Goal: Information Seeking & Learning: Learn about a topic

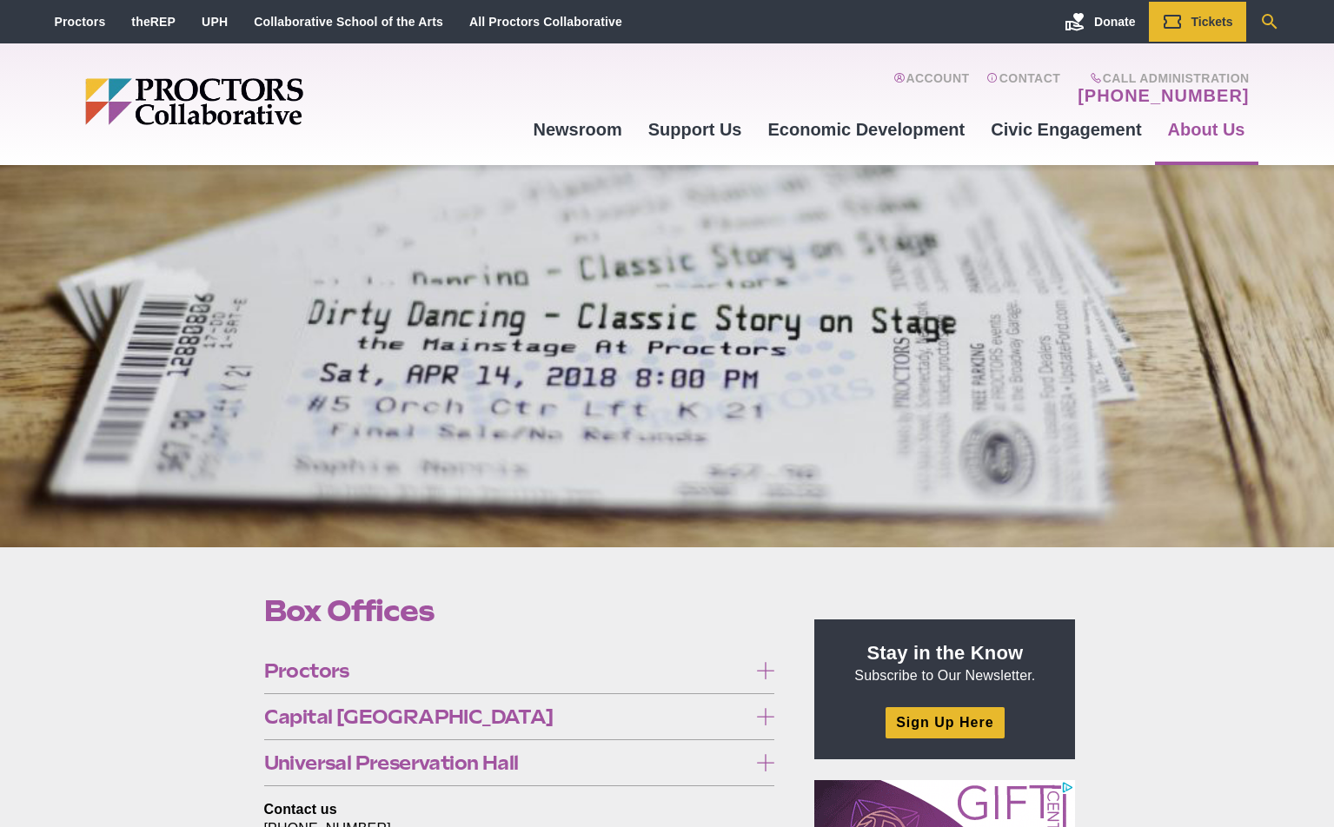
click at [1271, 22] on icon "Search" at bounding box center [1269, 21] width 21 height 21
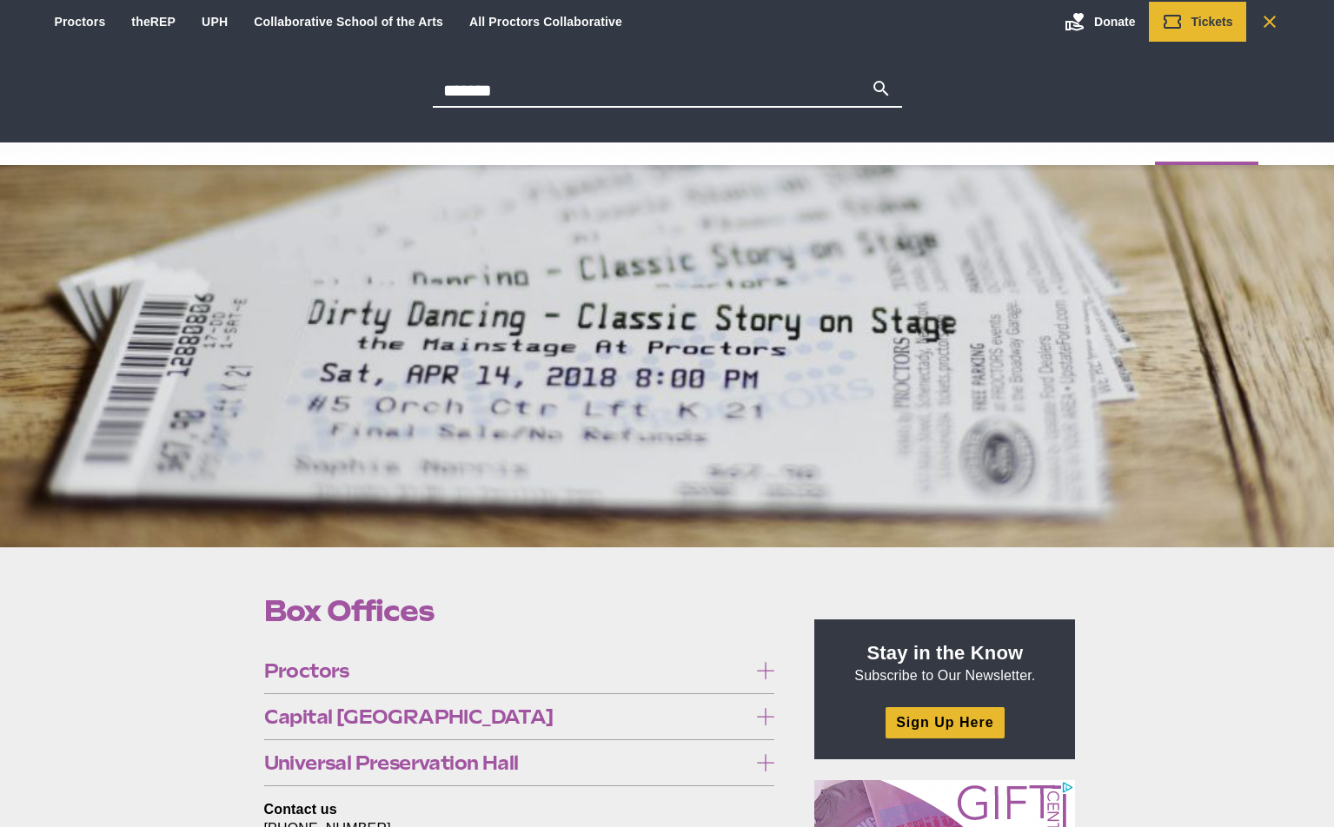
type input "*******"
click at [871, 78] on button "Search" at bounding box center [881, 90] width 21 height 24
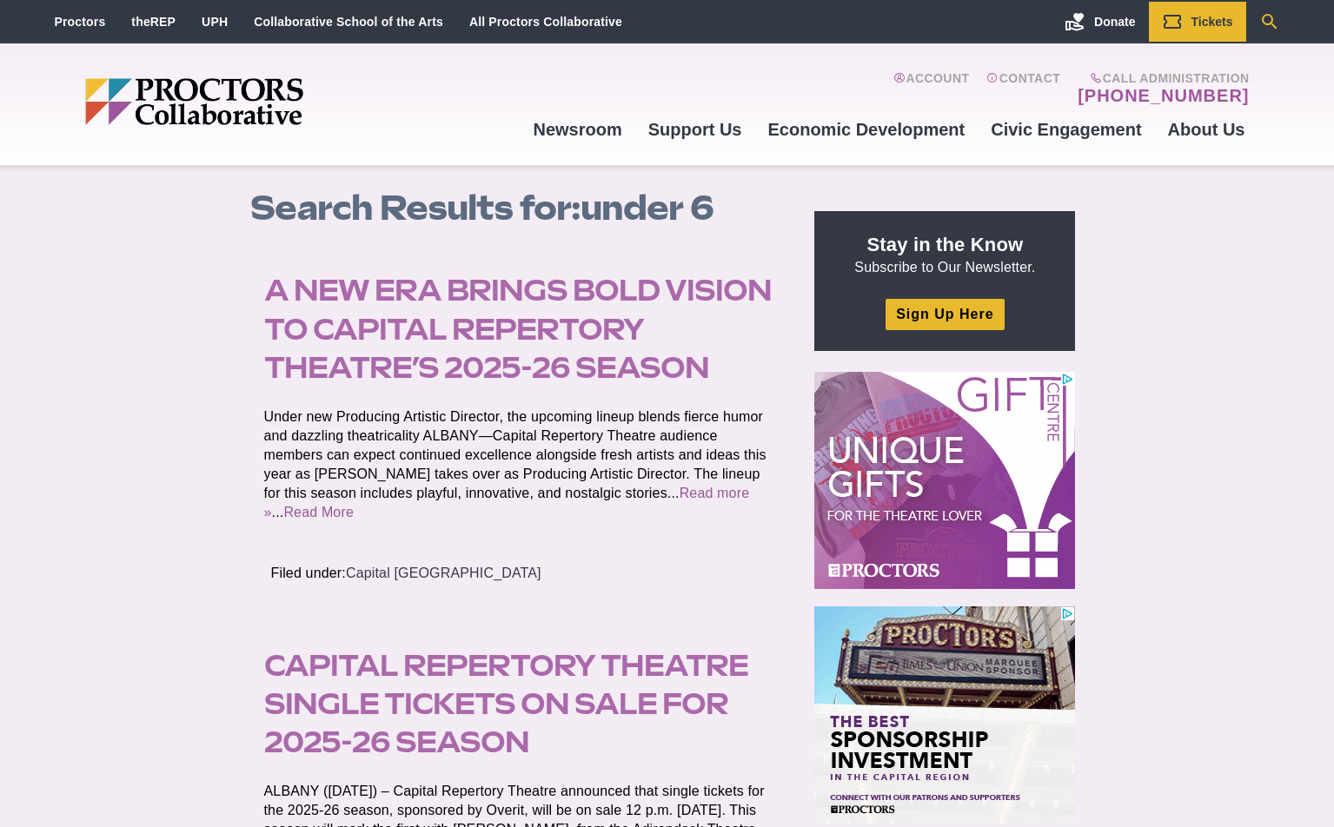
click at [1266, 17] on icon "Search" at bounding box center [1269, 21] width 21 height 21
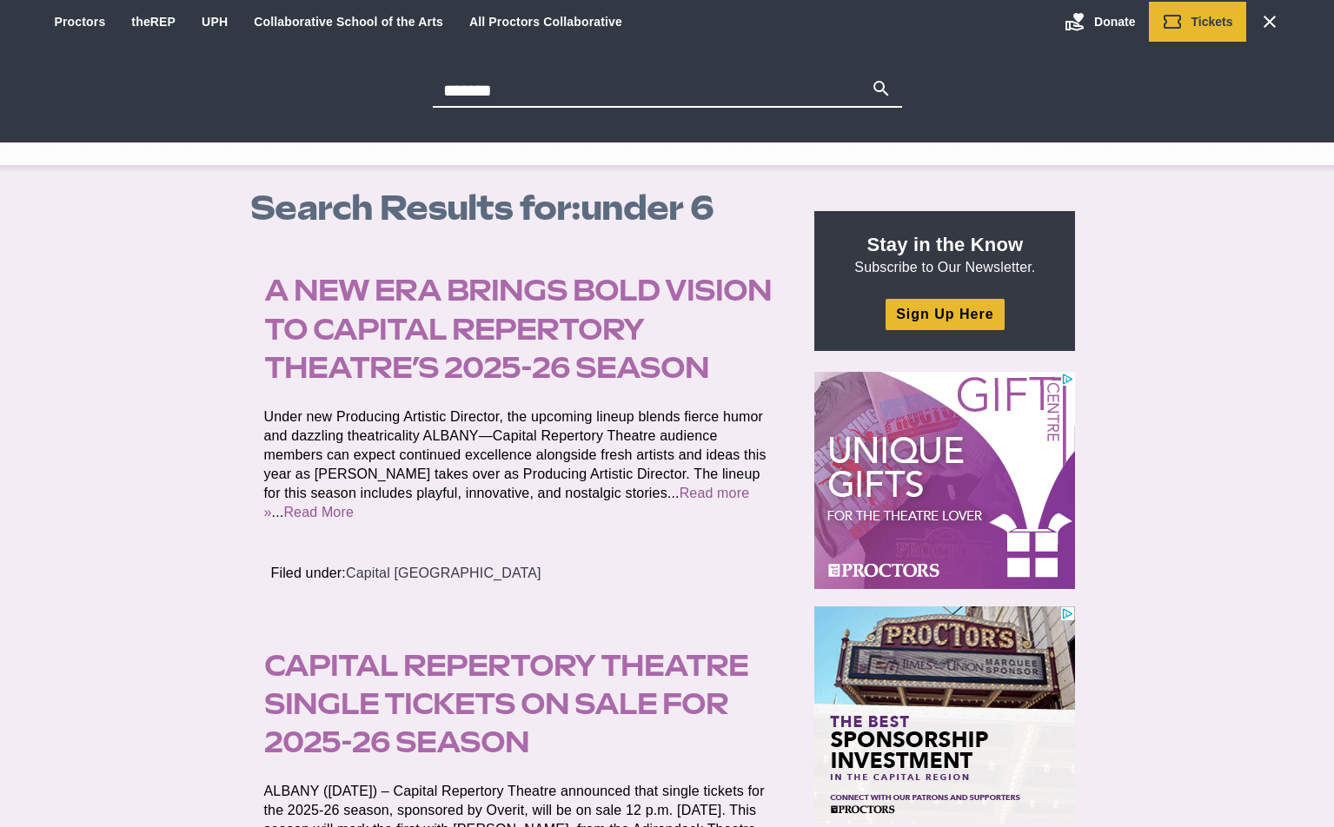
drag, startPoint x: 502, startPoint y: 92, endPoint x: 429, endPoint y: 99, distance: 73.3
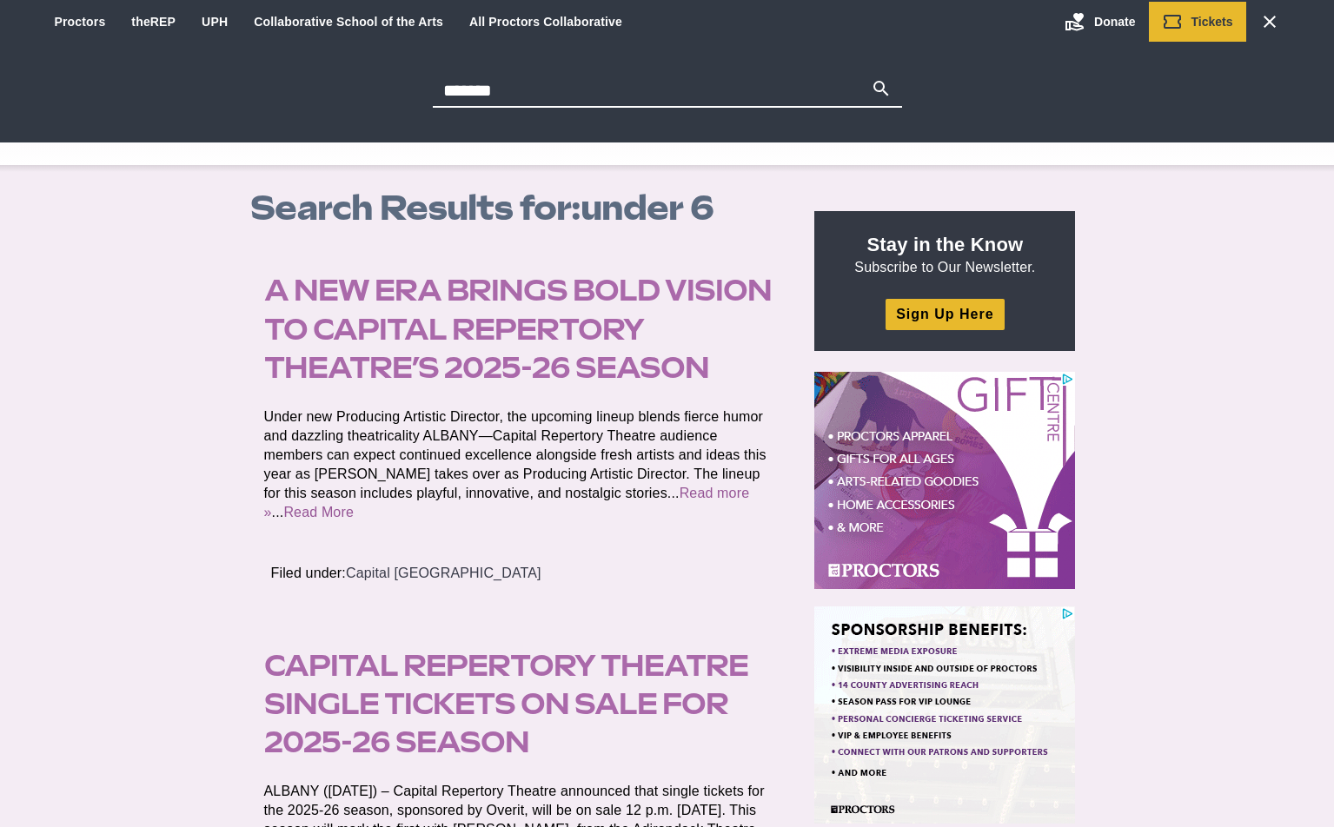
click at [429, 99] on div "Search for: ******* Search" at bounding box center [667, 93] width 1251 height 30
type input "********"
click at [871, 78] on button "Search" at bounding box center [881, 90] width 21 height 24
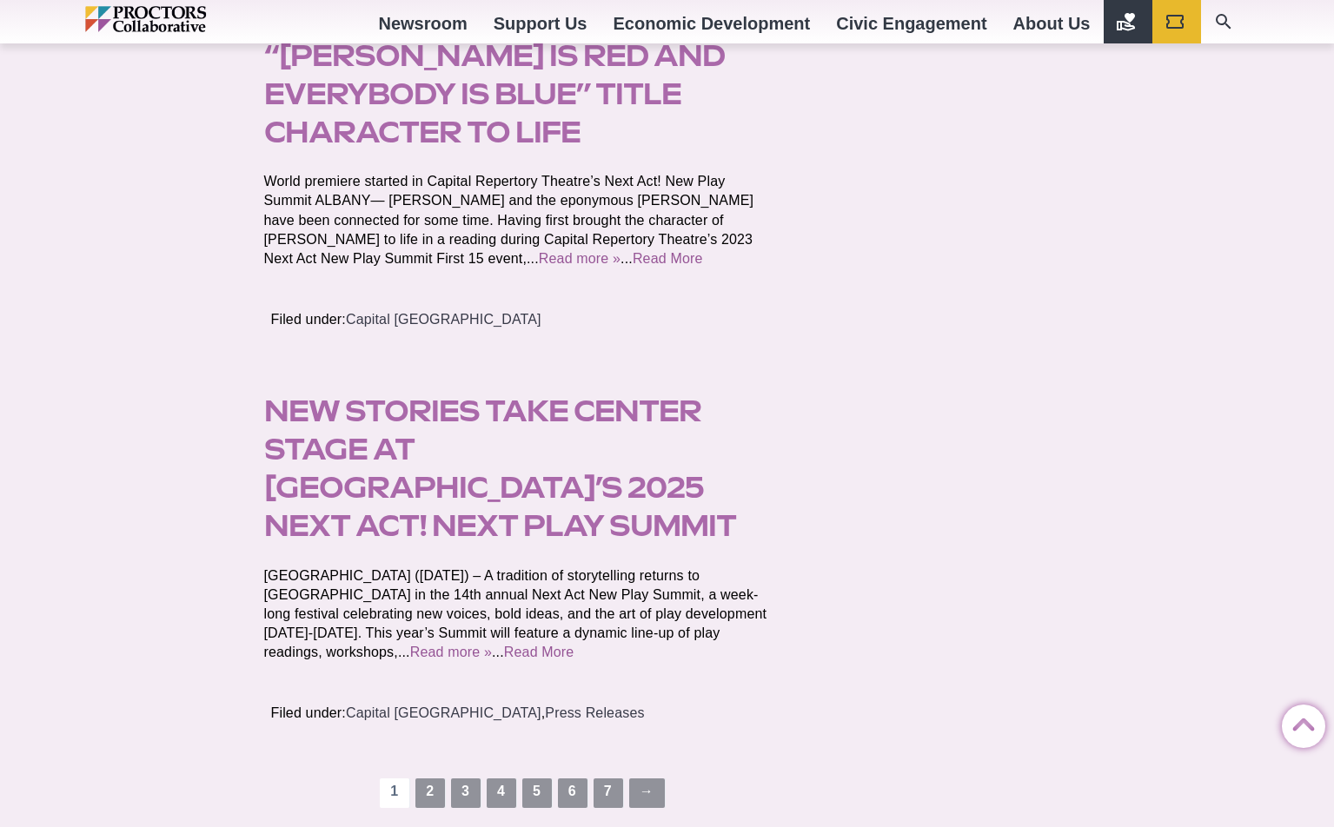
scroll to position [3335, 0]
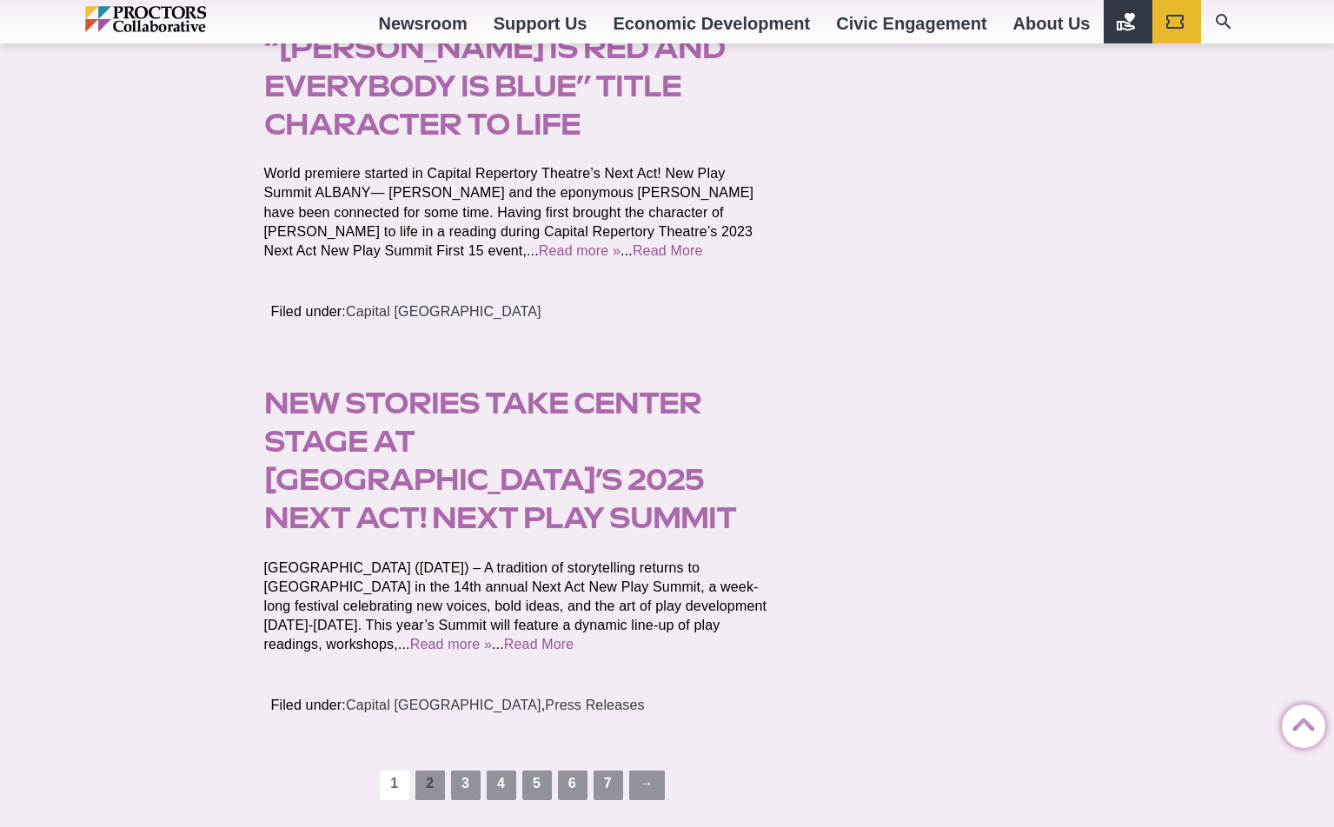
drag, startPoint x: 427, startPoint y: 730, endPoint x: 415, endPoint y: 691, distance: 40.9
click at [428, 771] on link "2" at bounding box center [430, 786] width 30 height 30
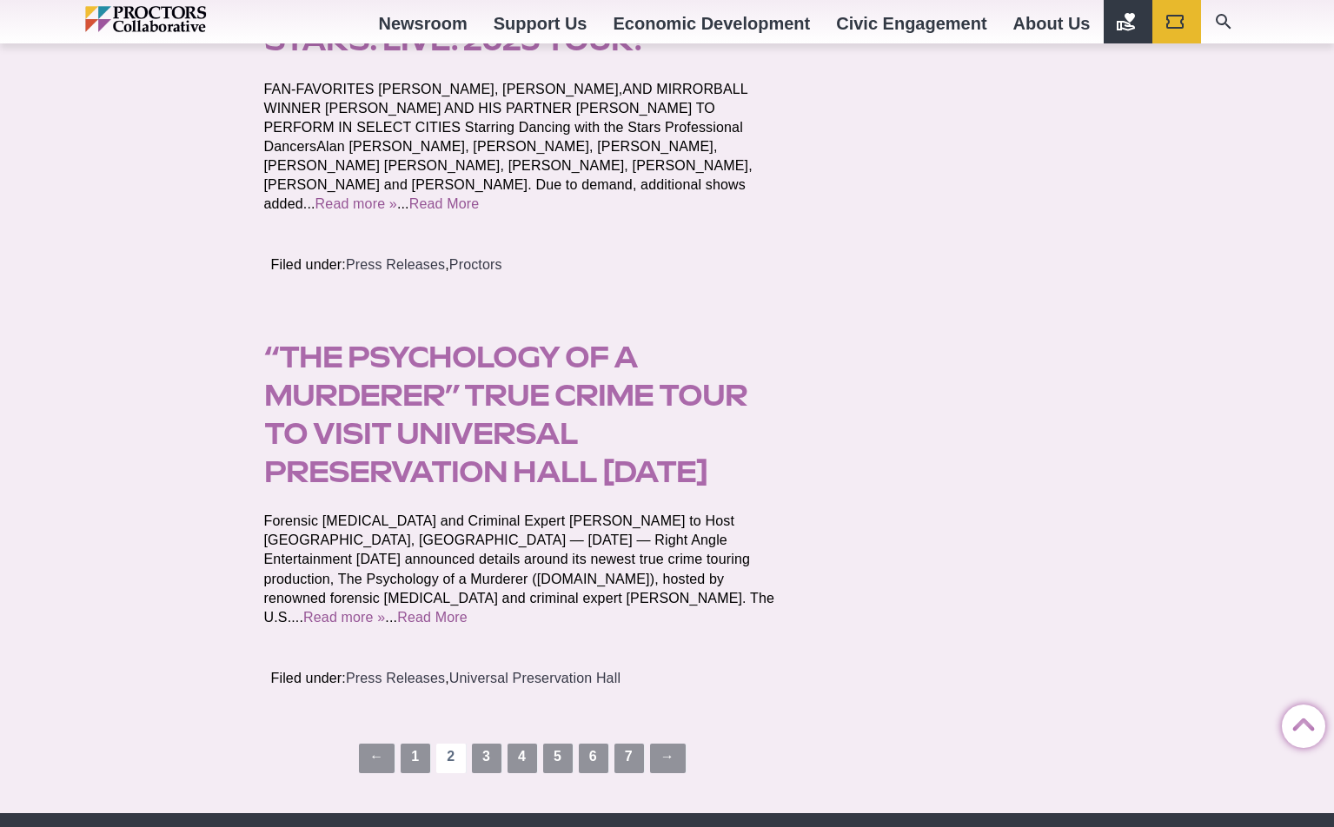
scroll to position [3536, 0]
click at [480, 743] on link "3" at bounding box center [487, 758] width 30 height 30
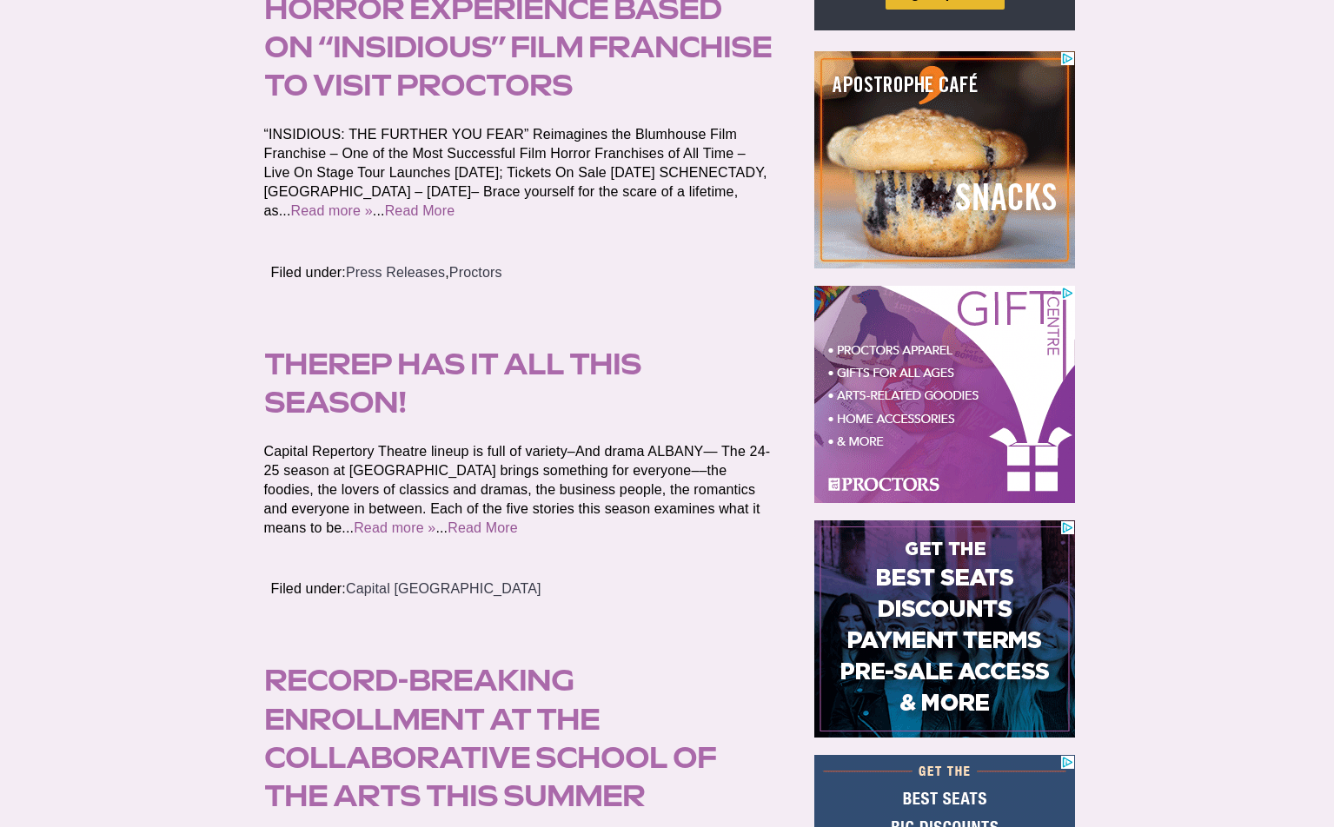
scroll to position [332, 0]
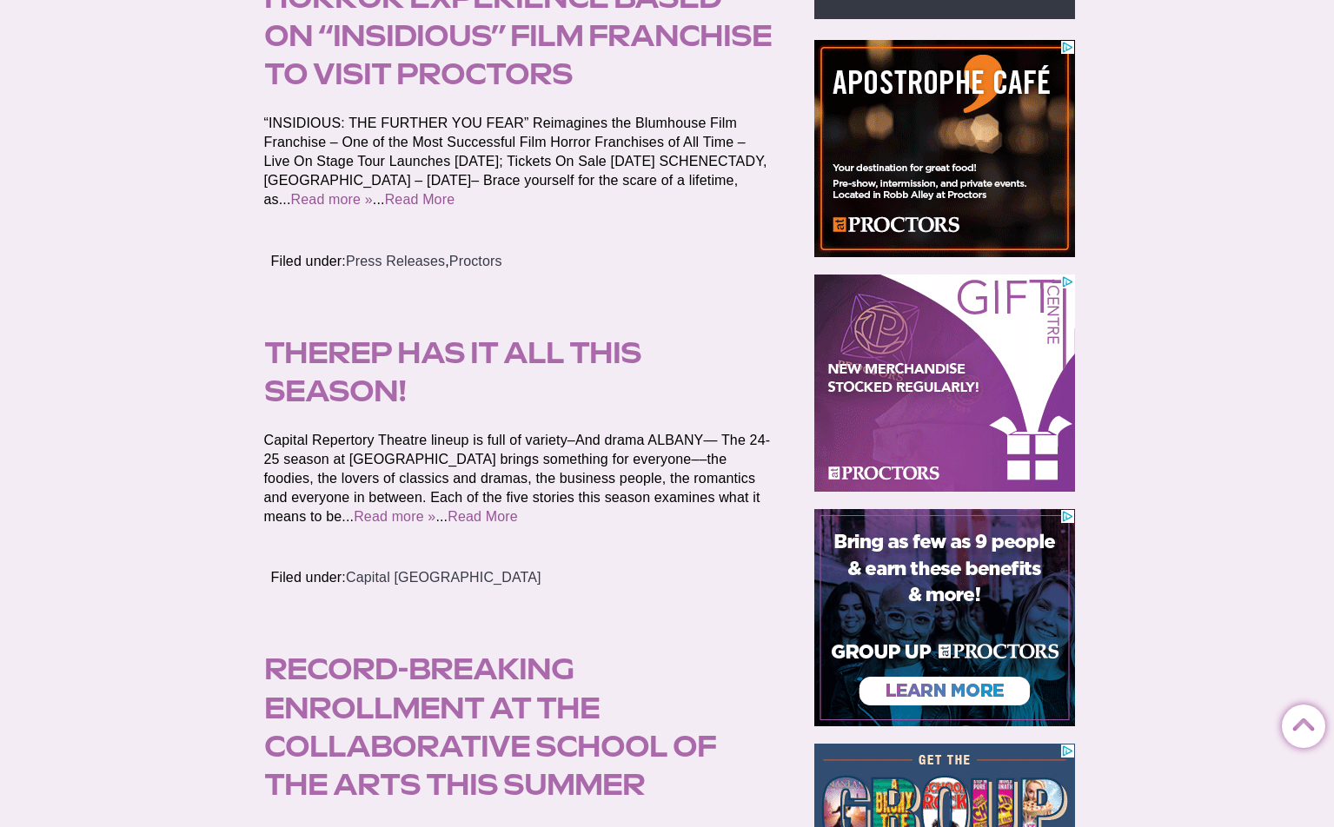
click at [326, 355] on link "theREP has it all this season!" at bounding box center [452, 371] width 377 height 73
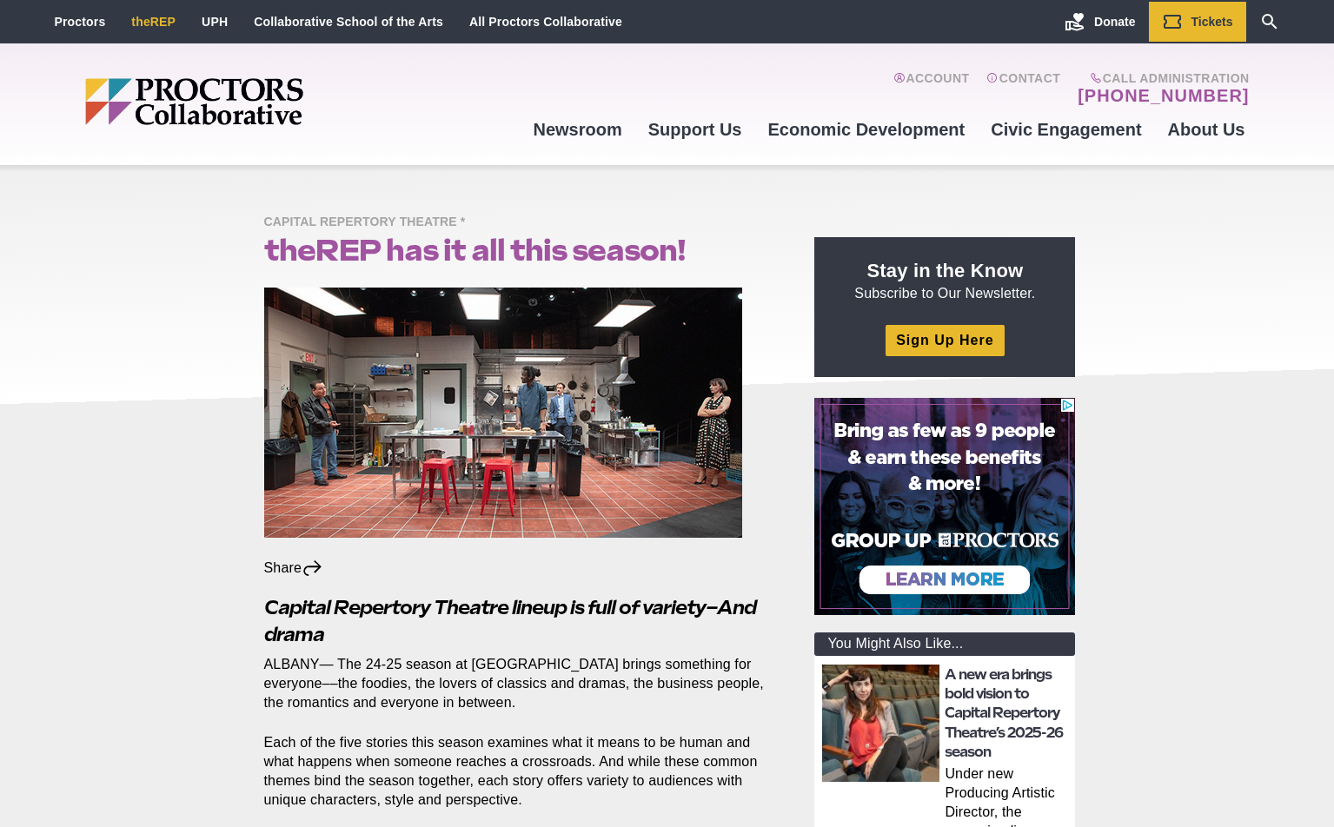
click at [154, 28] on link "theREP" at bounding box center [153, 22] width 44 height 14
